Goal: Task Accomplishment & Management: Manage account settings

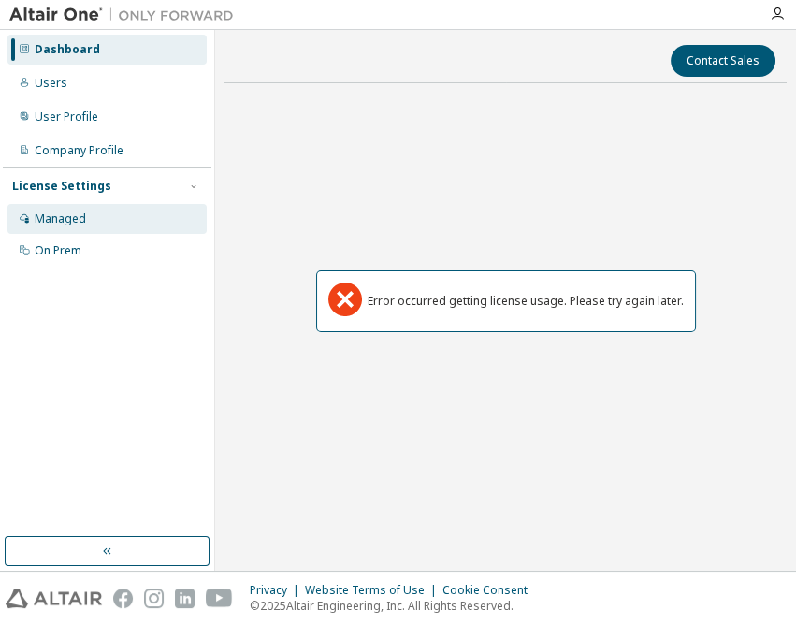
click at [91, 217] on div "Managed" at bounding box center [106, 219] width 199 height 30
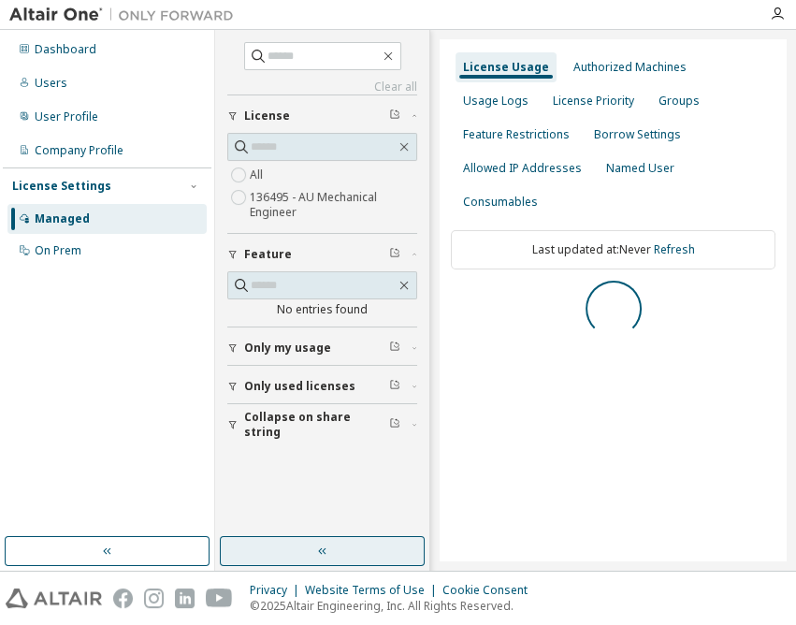
click at [348, 552] on button "button" at bounding box center [322, 551] width 205 height 30
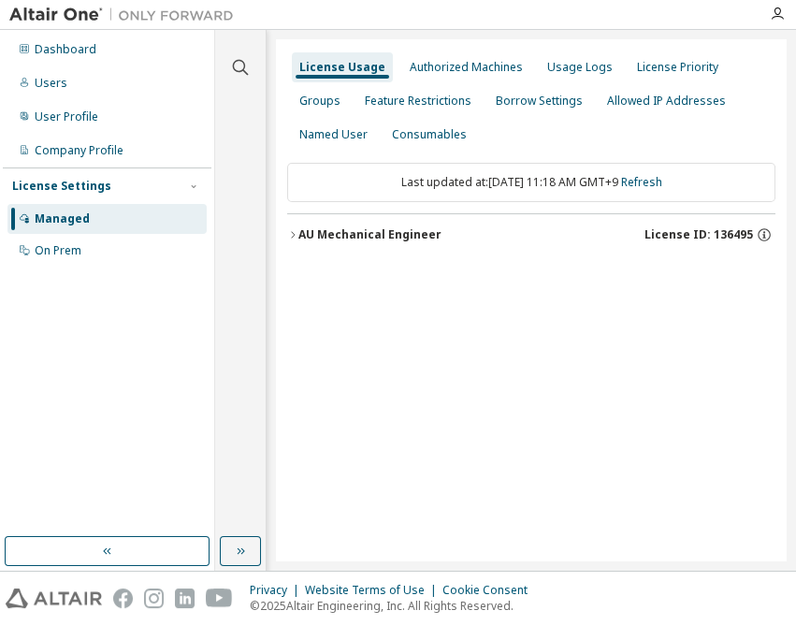
click at [420, 233] on div "AU Mechanical Engineer" at bounding box center [369, 234] width 143 height 15
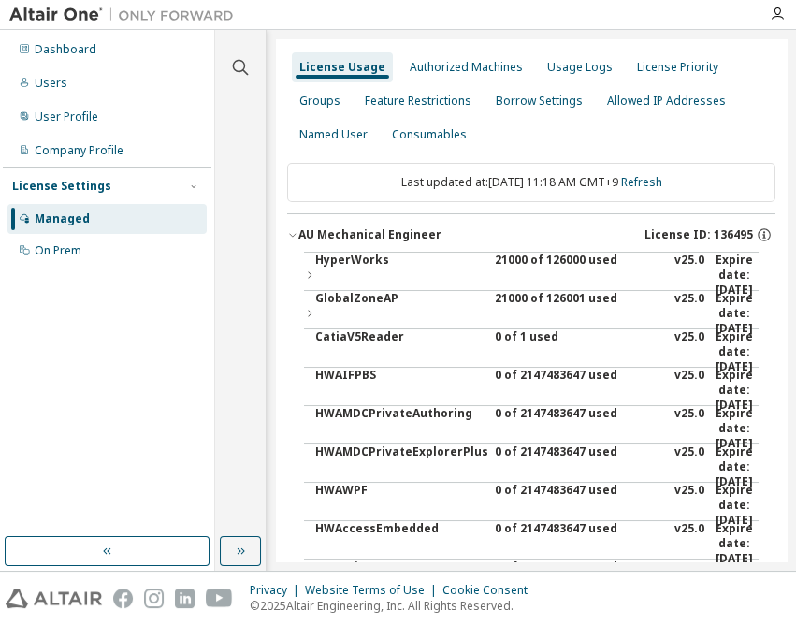
click at [523, 260] on div "21000 of 126000 used" at bounding box center [579, 275] width 168 height 45
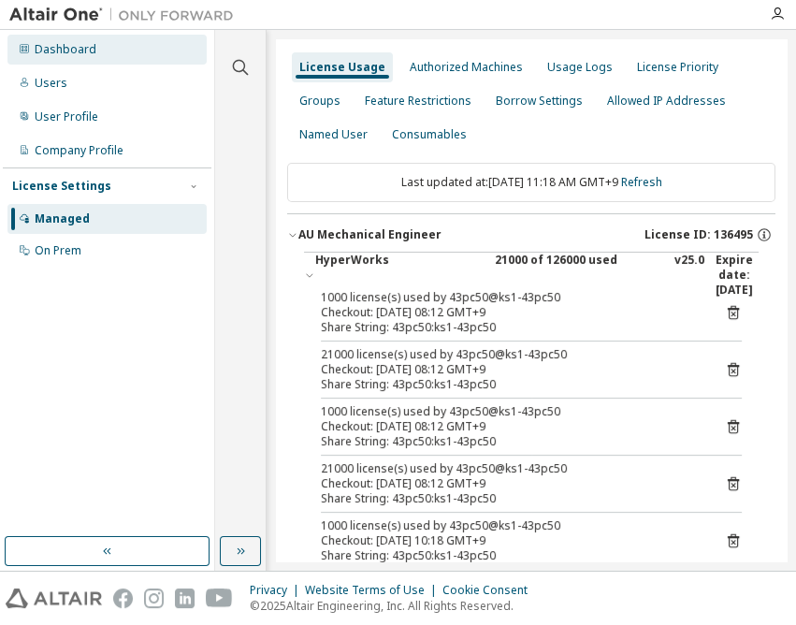
click at [56, 44] on div "Dashboard" at bounding box center [66, 49] width 62 height 15
